Goal: Communication & Community: Share content

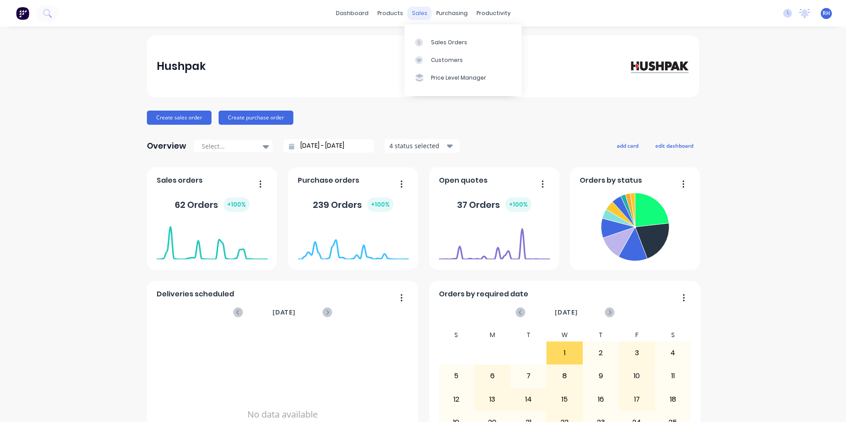
click at [420, 13] on div "sales" at bounding box center [419, 13] width 24 height 13
click at [456, 40] on div "Sales Orders" at bounding box center [449, 42] width 36 height 8
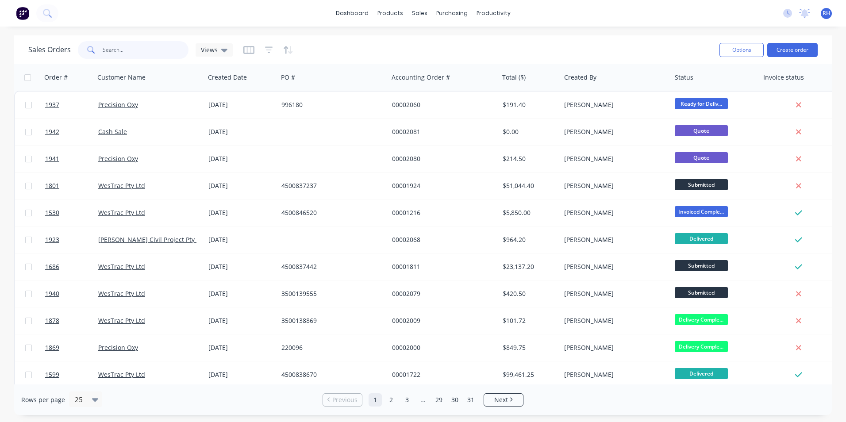
click at [138, 54] on input "text" at bounding box center [146, 50] width 86 height 18
click at [131, 50] on input "text" at bounding box center [146, 50] width 86 height 18
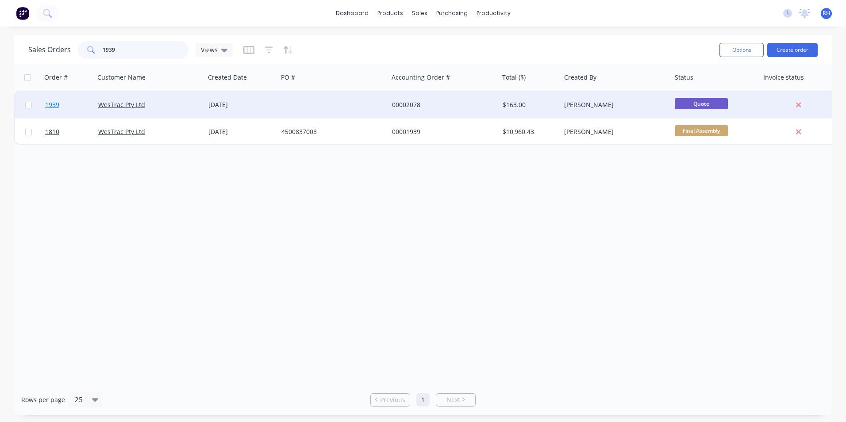
type input "1939"
click at [52, 104] on span "1939" at bounding box center [52, 104] width 14 height 9
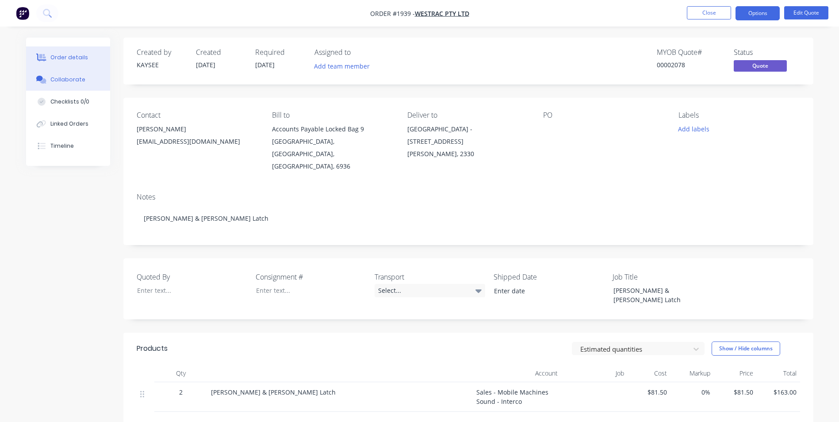
click at [72, 79] on div "Collaborate" at bounding box center [67, 80] width 35 height 8
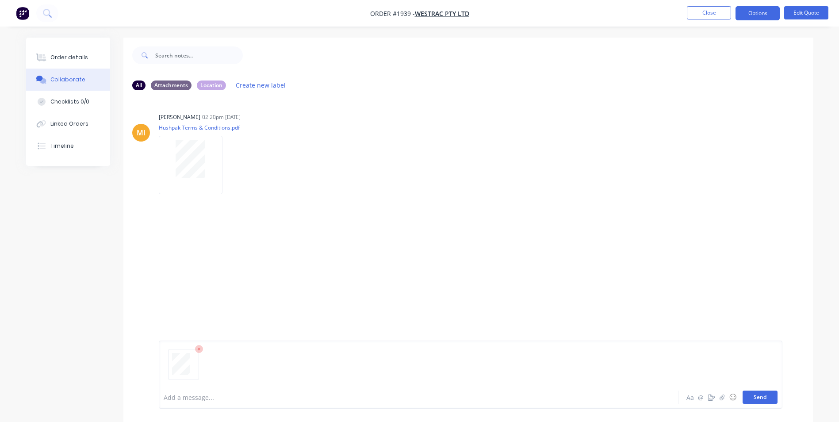
click at [758, 400] on button "Send" at bounding box center [760, 397] width 35 height 13
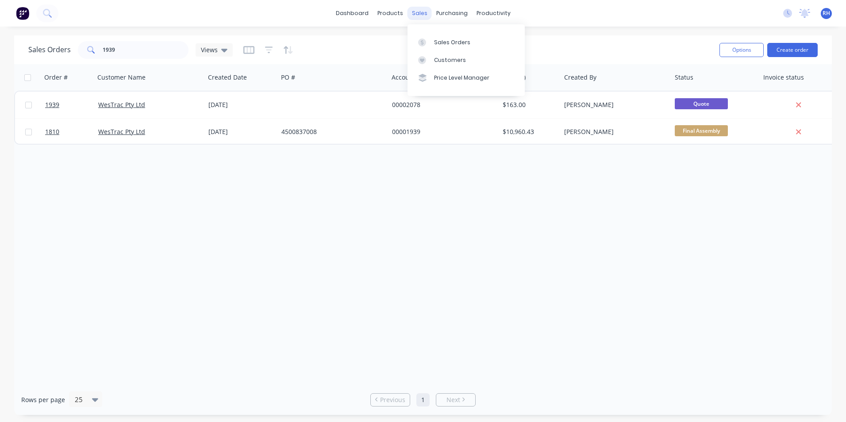
click at [420, 14] on div "sales" at bounding box center [419, 13] width 24 height 13
click at [437, 43] on div "Sales Orders" at bounding box center [452, 42] width 36 height 8
click at [135, 52] on input "1939" at bounding box center [146, 50] width 86 height 18
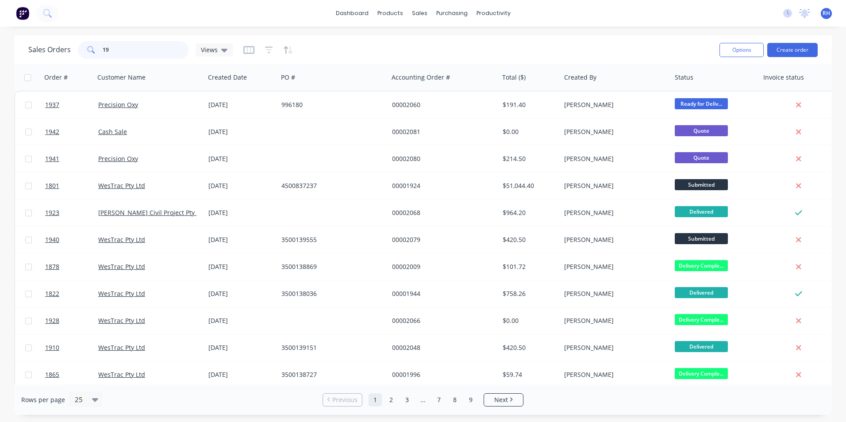
click at [119, 43] on input "19" at bounding box center [146, 50] width 86 height 18
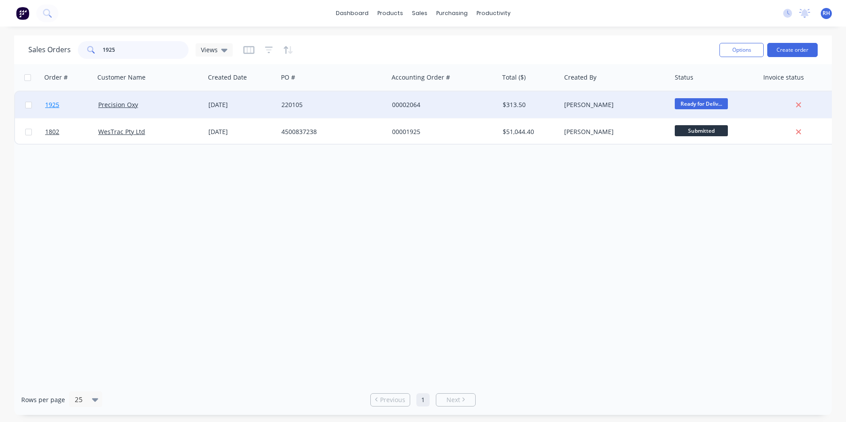
type input "1925"
click at [56, 106] on span "1925" at bounding box center [52, 104] width 14 height 9
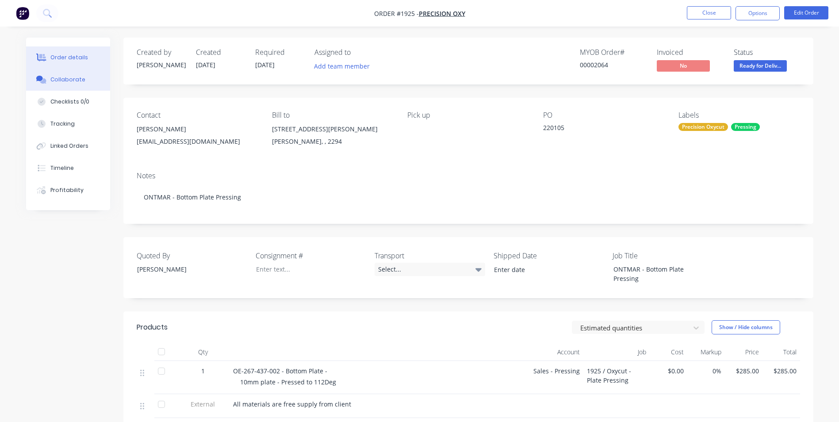
click at [81, 81] on div "Collaborate" at bounding box center [67, 80] width 35 height 8
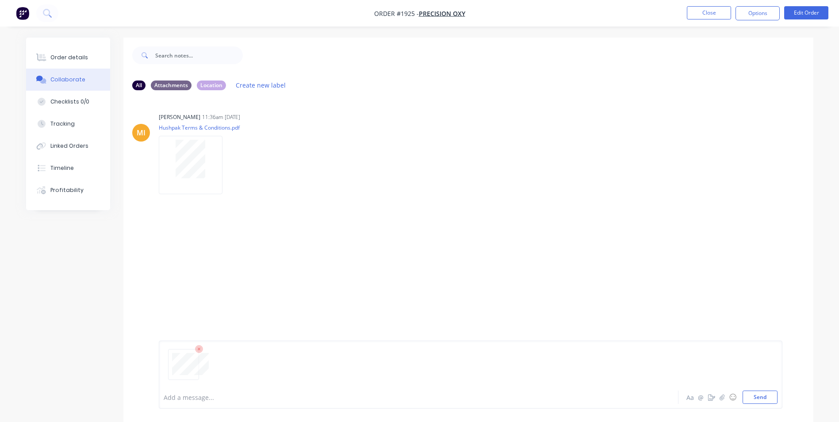
drag, startPoint x: 765, startPoint y: 397, endPoint x: 761, endPoint y: 361, distance: 36.5
click at [767, 395] on button "Send" at bounding box center [760, 397] width 35 height 13
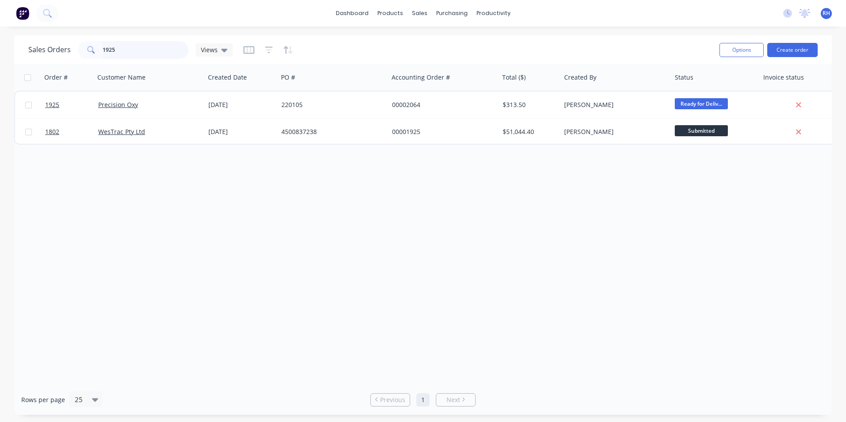
click at [164, 53] on input "1925" at bounding box center [146, 50] width 86 height 18
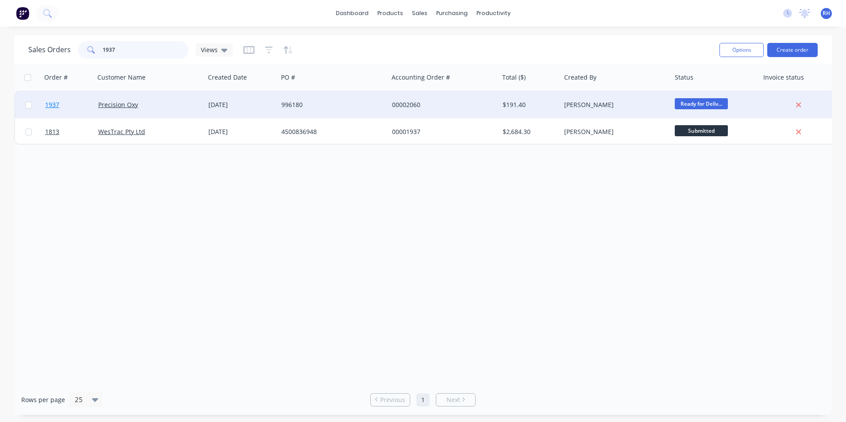
type input "1937"
click at [52, 106] on span "1937" at bounding box center [52, 104] width 14 height 9
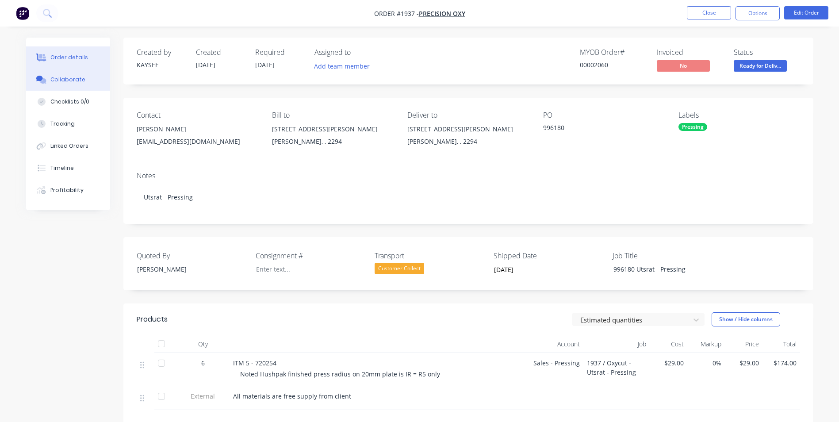
drag, startPoint x: 69, startPoint y: 77, endPoint x: 104, endPoint y: 79, distance: 34.6
click at [70, 77] on div "Collaborate" at bounding box center [67, 80] width 35 height 8
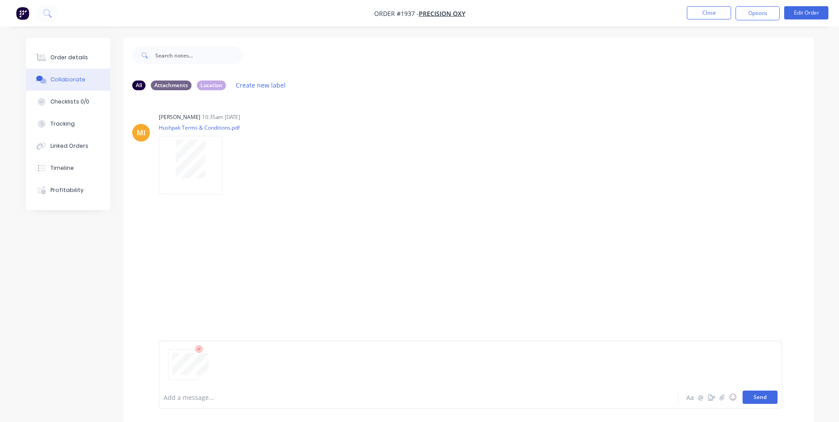
click at [765, 396] on button "Send" at bounding box center [760, 397] width 35 height 13
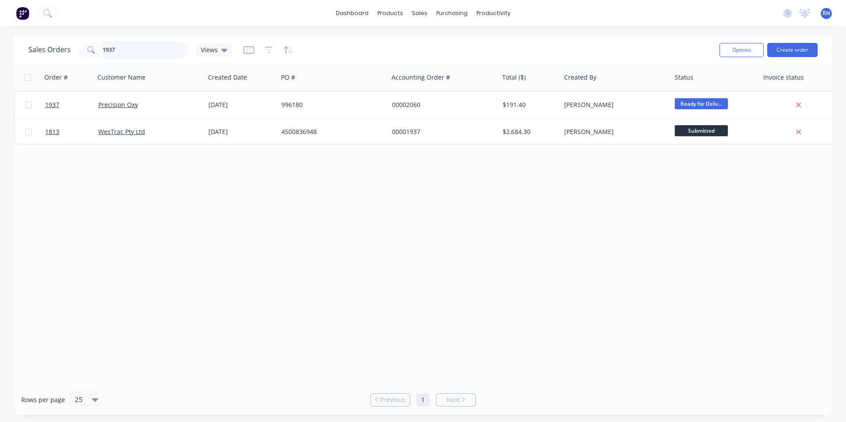
click at [138, 51] on input "1937" at bounding box center [146, 50] width 86 height 18
click at [131, 53] on input "1937" at bounding box center [146, 50] width 86 height 18
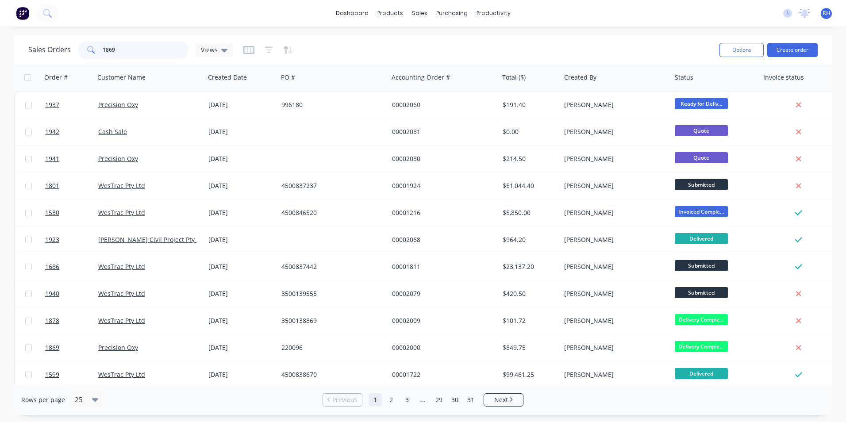
type input "1869"
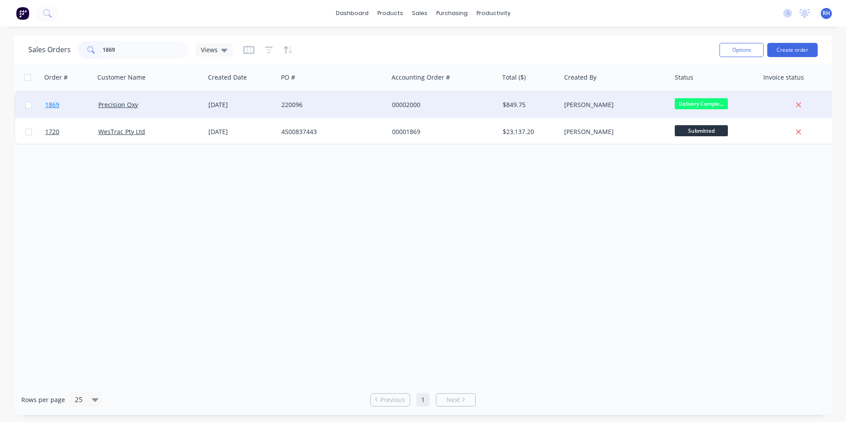
click at [57, 103] on span "1869" at bounding box center [52, 104] width 14 height 9
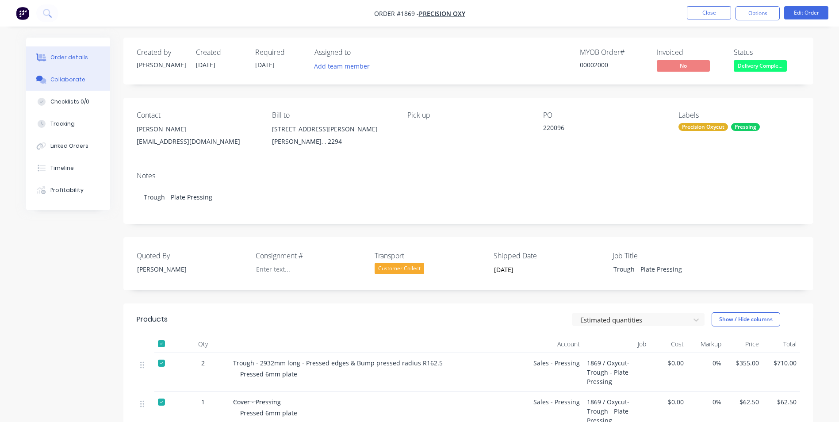
drag, startPoint x: 75, startPoint y: 83, endPoint x: 84, endPoint y: 81, distance: 9.6
click at [76, 82] on div "Collaborate" at bounding box center [67, 80] width 35 height 8
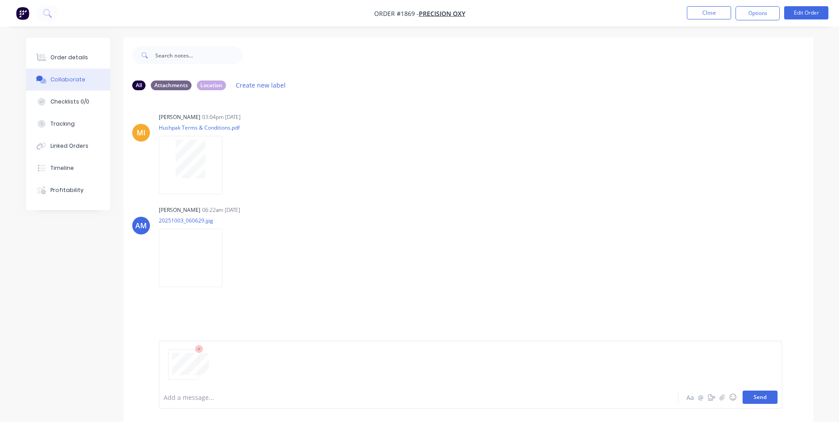
click at [769, 395] on button "Send" at bounding box center [760, 397] width 35 height 13
